Goal: Find contact information: Find contact information

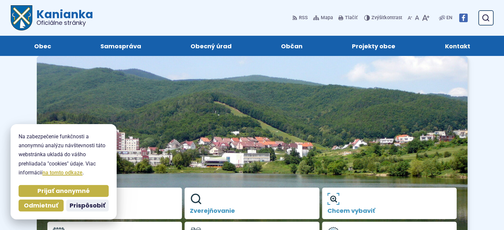
click at [455, 48] on span "Kontakt" at bounding box center [457, 46] width 25 height 20
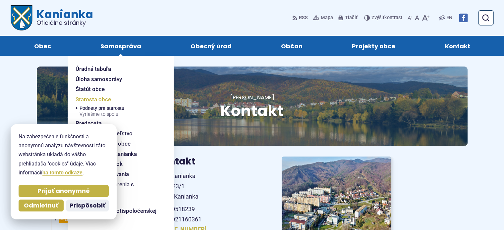
click at [104, 98] on span "Starosta obce" at bounding box center [93, 99] width 35 height 10
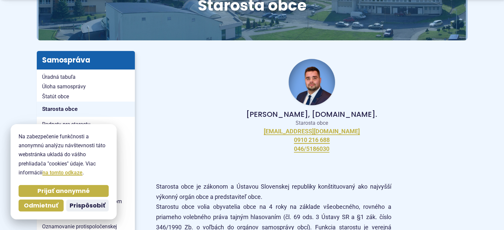
scroll to position [109, 0]
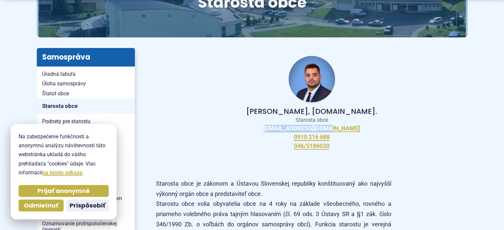
drag, startPoint x: 349, startPoint y: 129, endPoint x: 344, endPoint y: 127, distance: 6.1
click at [344, 127] on div "[PERSON_NAME], [DOMAIN_NAME]. Starosta obce [EMAIL_ADDRESS][DOMAIN_NAME] 0910 2…" at bounding box center [312, 103] width 312 height 110
copy div "[EMAIL_ADDRESS][DOMAIN_NAME]"
